Goal: Task Accomplishment & Management: Manage account settings

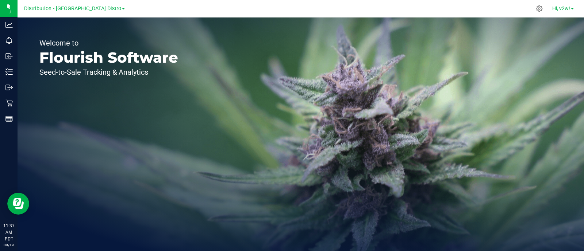
click at [562, 7] on span "Hi, v2w!" at bounding box center [561, 8] width 18 height 6
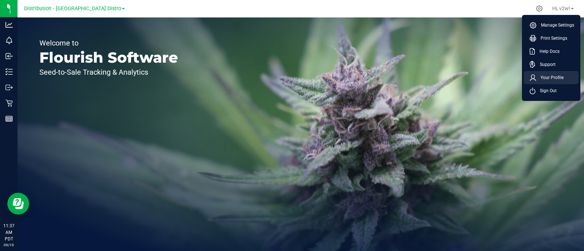
click at [554, 74] on span "Your Profile" at bounding box center [549, 77] width 27 height 7
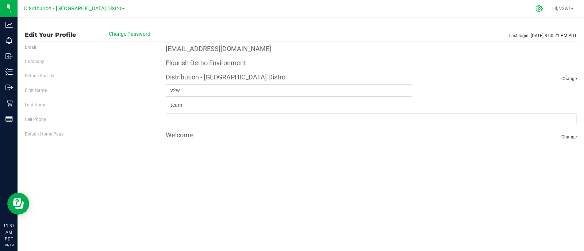
click at [535, 7] on icon at bounding box center [539, 9] width 8 height 8
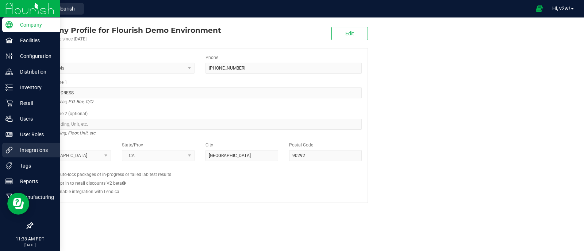
click at [19, 146] on p "Integrations" at bounding box center [35, 150] width 44 height 9
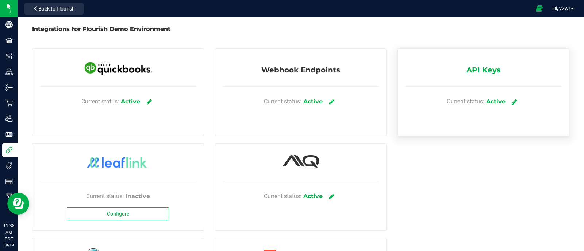
click at [509, 96] on span at bounding box center [514, 102] width 11 height 12
click at [511, 100] on icon at bounding box center [513, 101] width 5 height 7
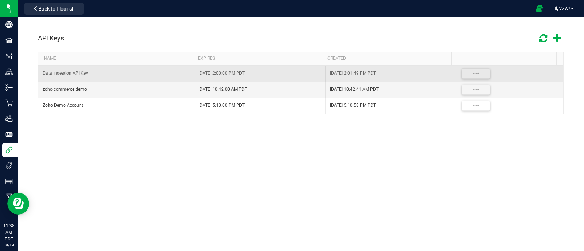
click at [85, 74] on div "Data Ingestion API Key" at bounding box center [116, 73] width 147 height 7
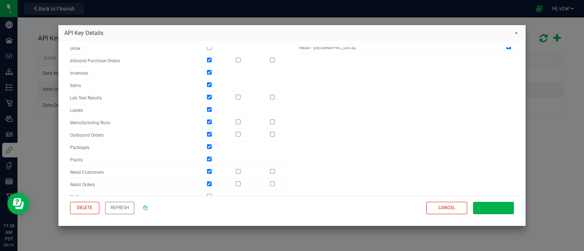
scroll to position [295, 0]
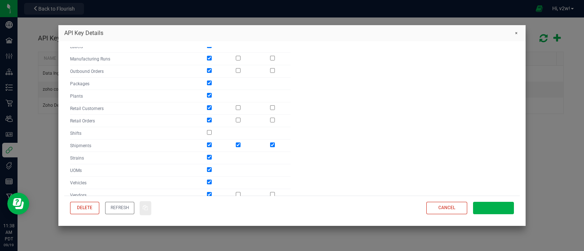
click at [147, 207] on icon at bounding box center [145, 207] width 5 height 5
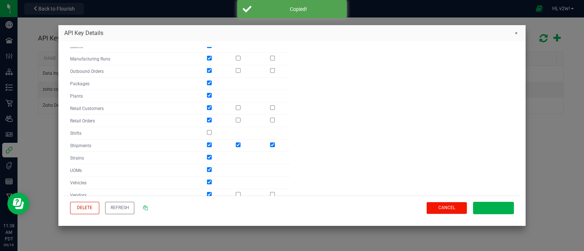
click at [439, 212] on button "Cancel" at bounding box center [446, 208] width 41 height 13
